Goal: Task Accomplishment & Management: Manage account settings

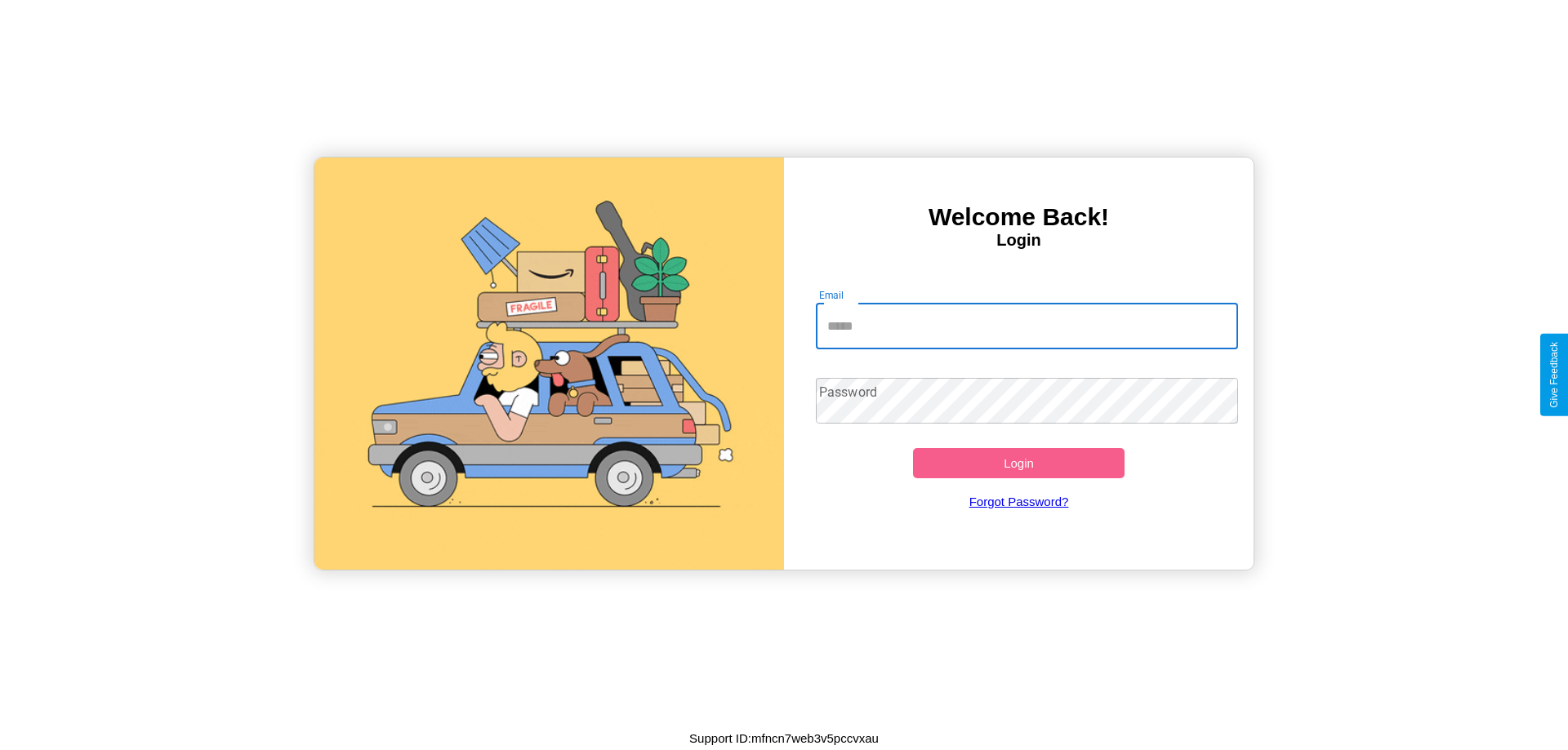
click at [1026, 326] on input "Email" at bounding box center [1027, 326] width 423 height 46
type input "**********"
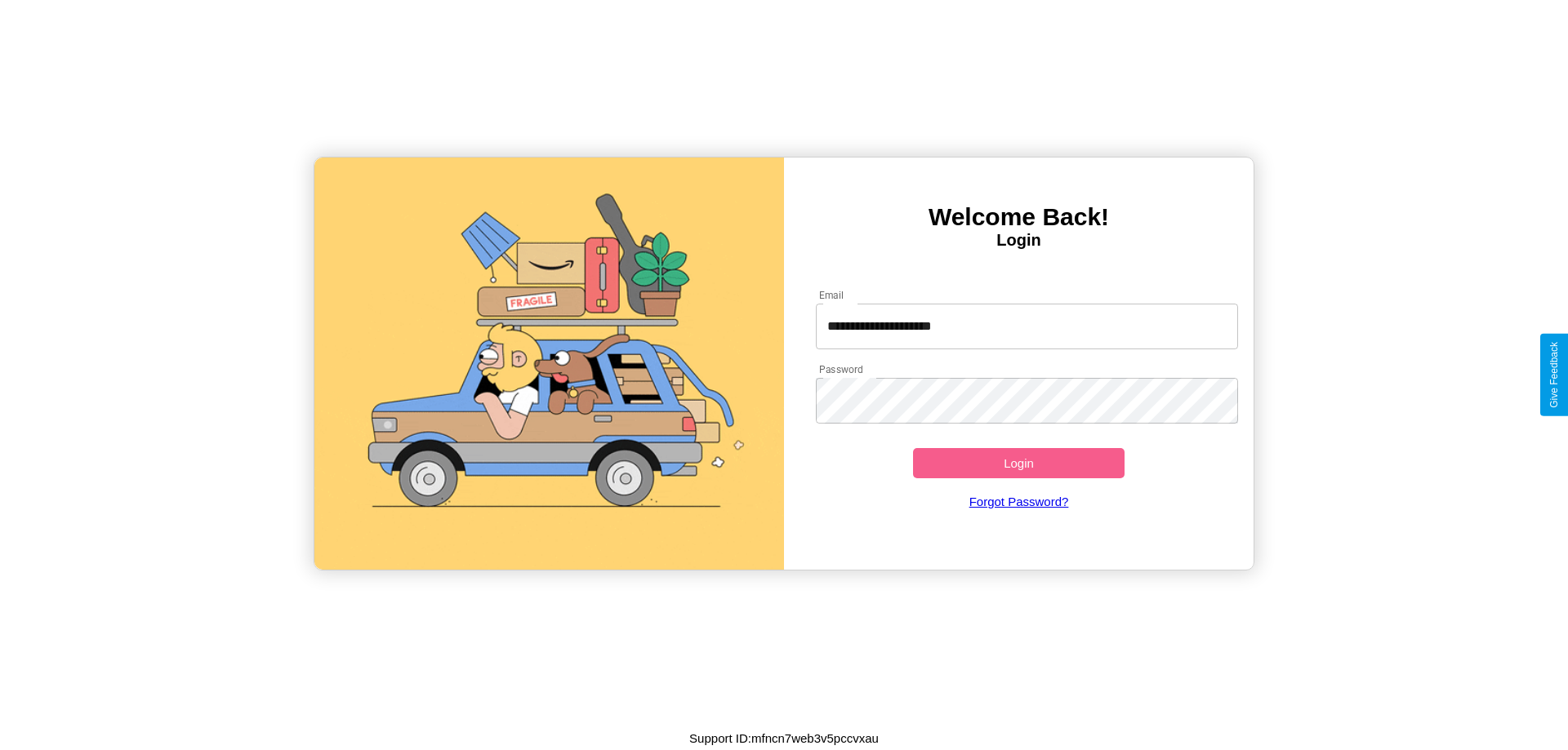
click at [1018, 463] on button "Login" at bounding box center [1018, 463] width 211 height 30
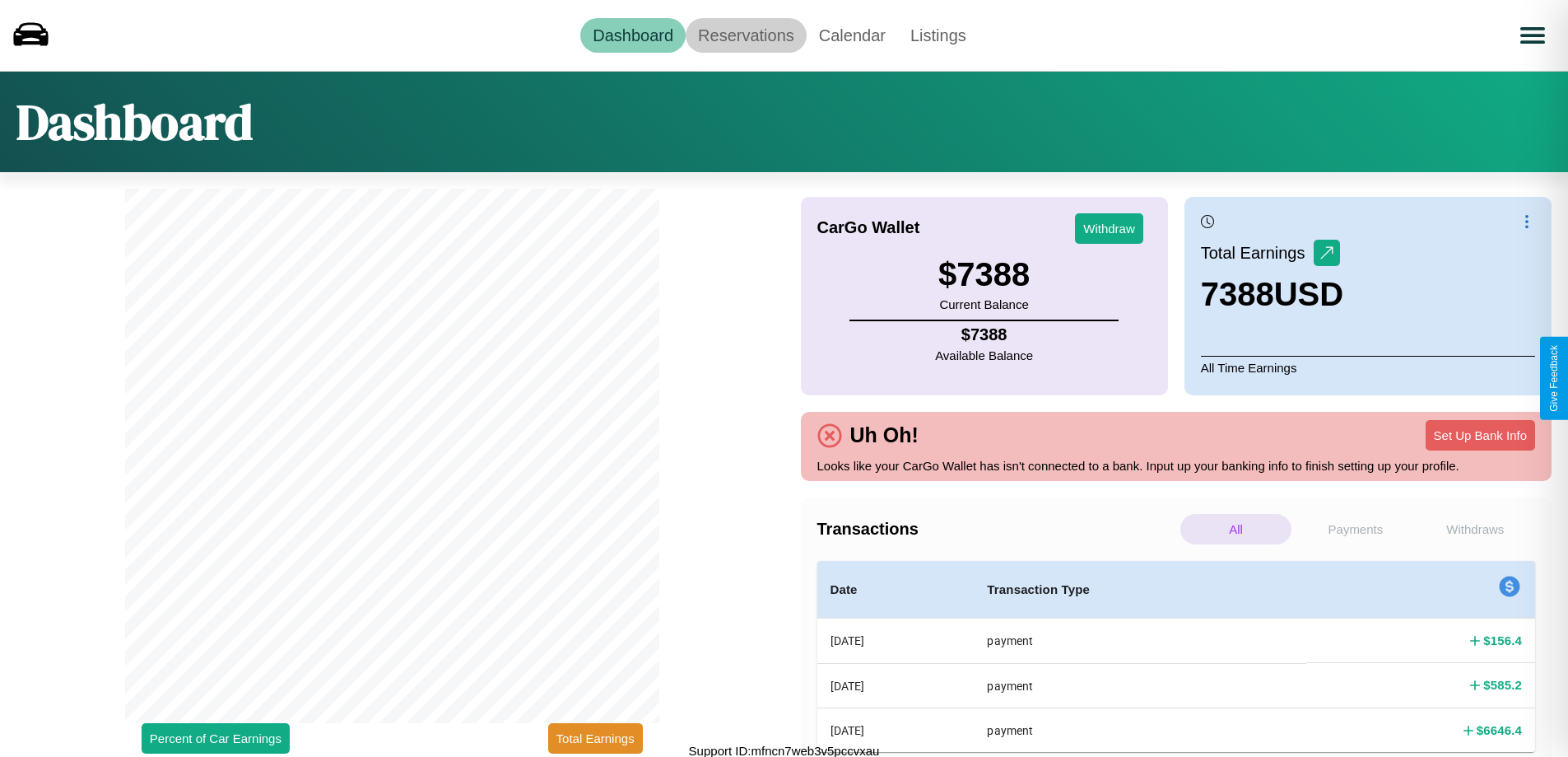
click at [746, 34] on link "Reservations" at bounding box center [746, 34] width 121 height 34
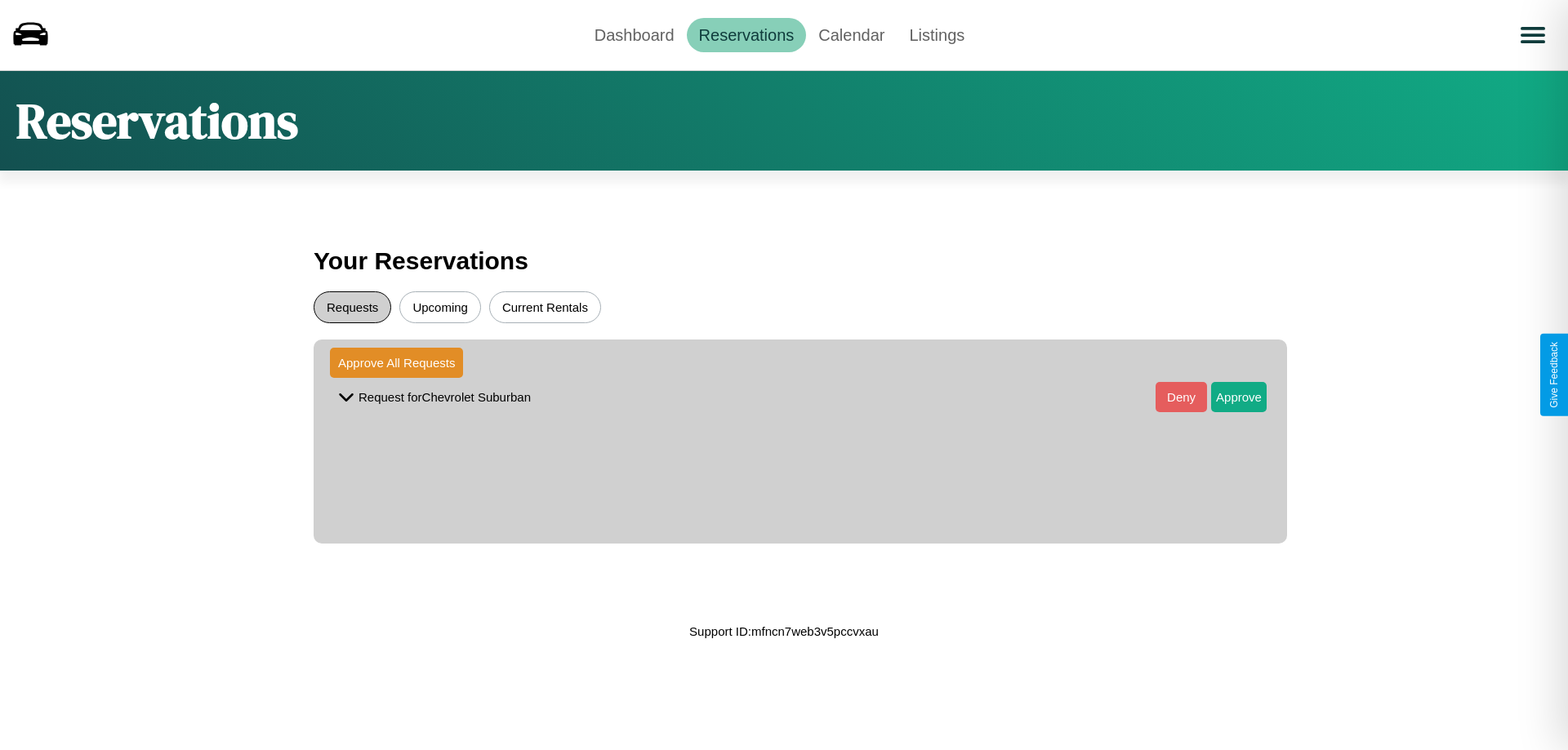
click at [352, 306] on button "Requests" at bounding box center [352, 306] width 78 height 32
click at [1226, 397] on button "Approve" at bounding box center [1238, 397] width 55 height 30
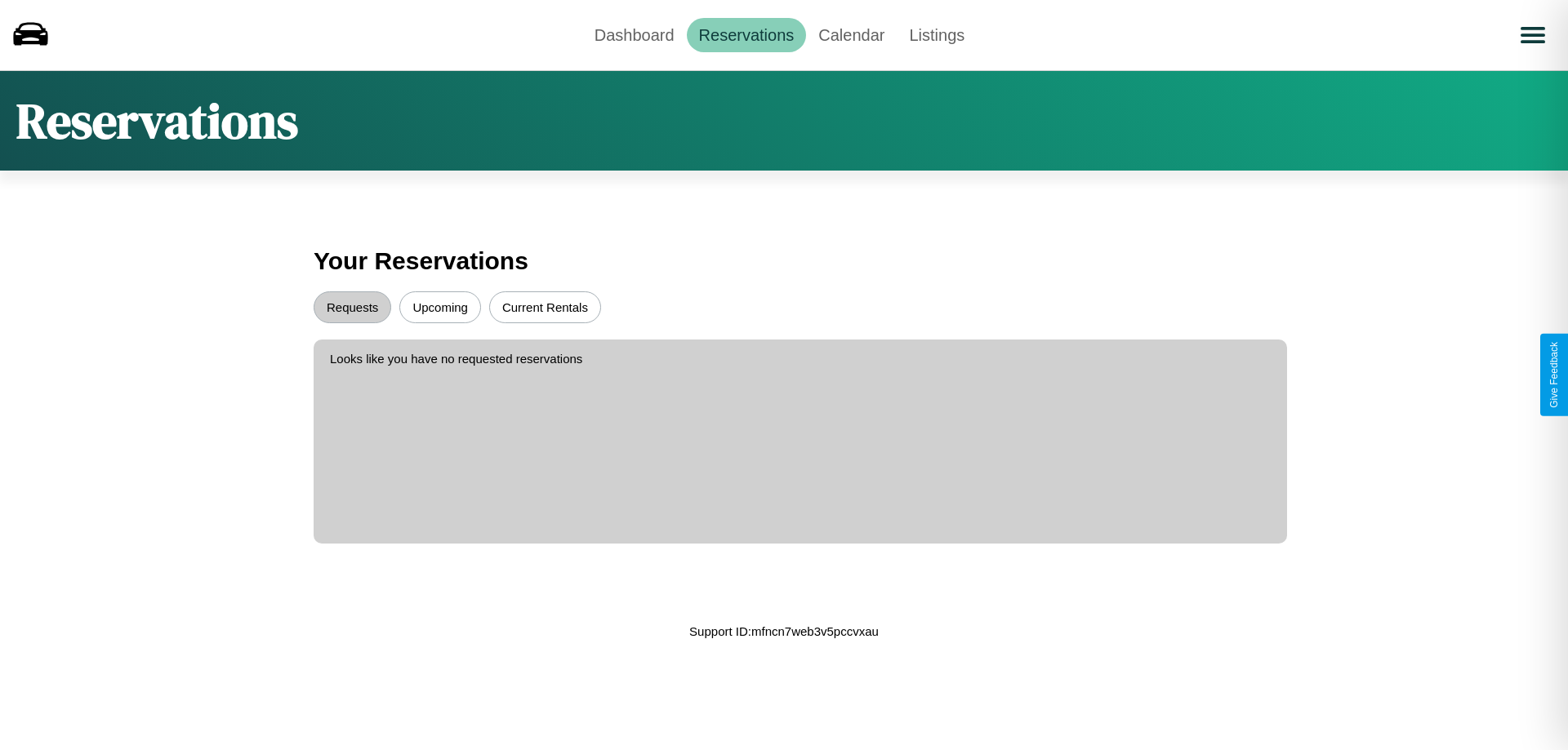
click at [440, 306] on button "Upcoming" at bounding box center [440, 306] width 82 height 32
click at [634, 34] on link "Dashboard" at bounding box center [634, 34] width 104 height 34
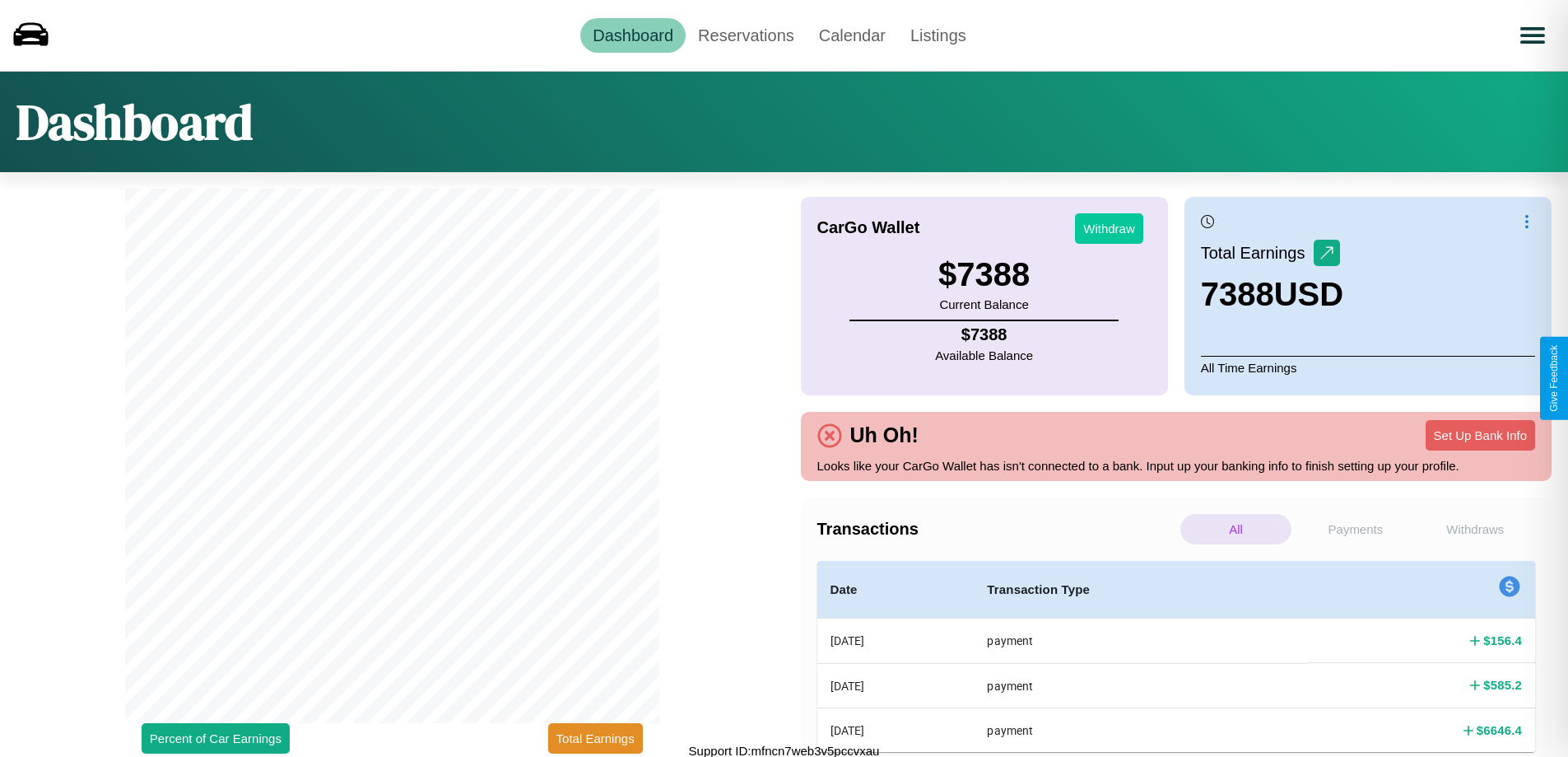
click at [1109, 228] on button "Withdraw" at bounding box center [1110, 228] width 69 height 30
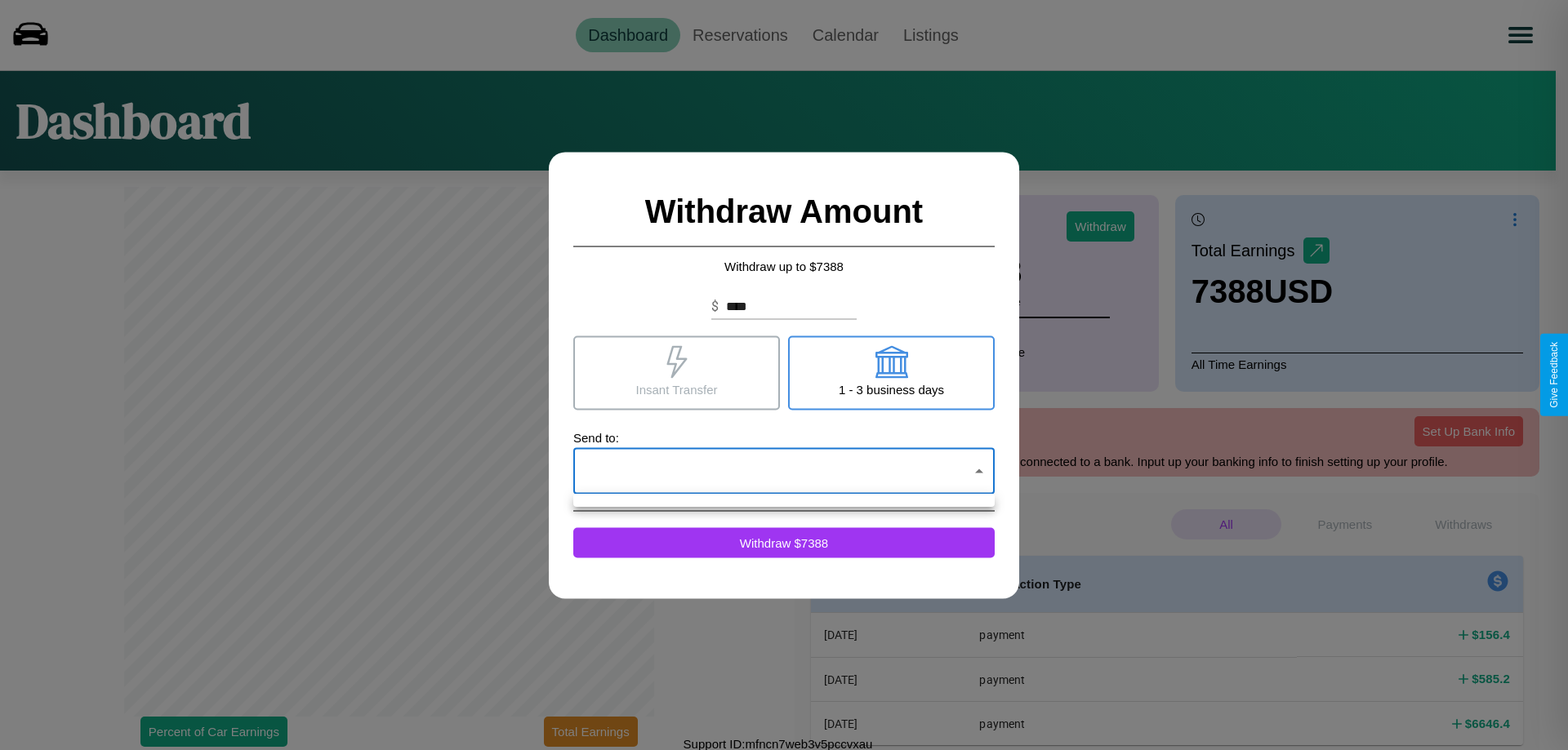
click at [784, 471] on div at bounding box center [784, 375] width 1568 height 750
